Goal: Task Accomplishment & Management: Use online tool/utility

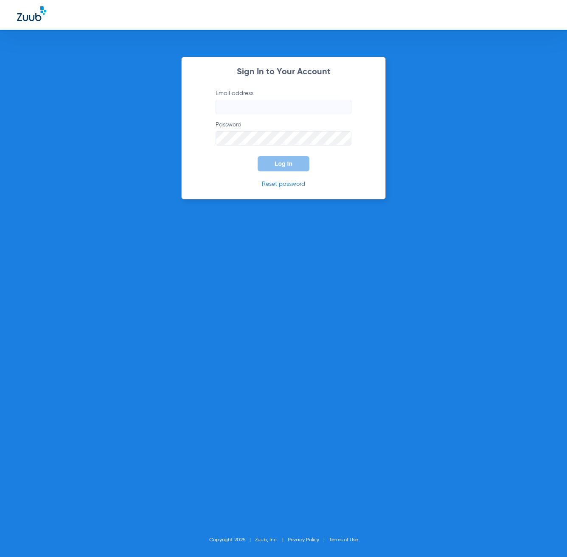
click at [266, 104] on input "Email address" at bounding box center [283, 107] width 136 height 14
type input "[EMAIL_ADDRESS][DOMAIN_NAME]"
click at [257, 156] on button "Log In" at bounding box center [283, 163] width 52 height 15
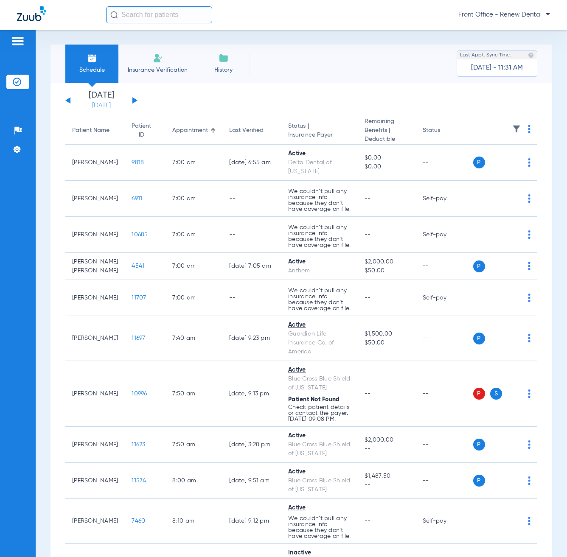
click at [117, 105] on link "[DATE]" at bounding box center [101, 105] width 51 height 8
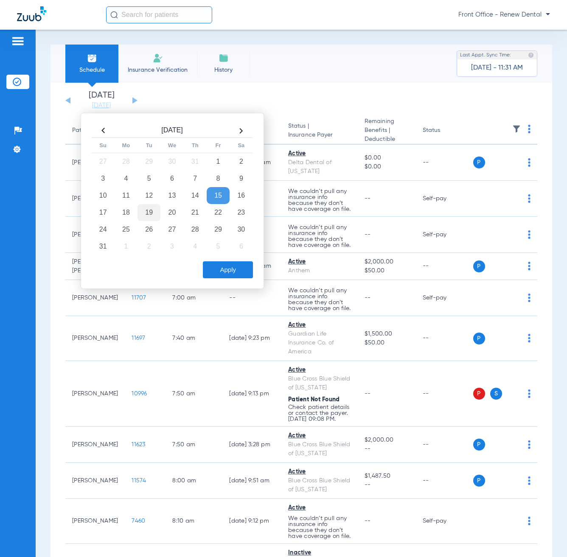
click at [153, 213] on td "19" at bounding box center [148, 212] width 23 height 17
click at [240, 277] on button "Apply" at bounding box center [228, 269] width 50 height 17
